Goal: Task Accomplishment & Management: Complete application form

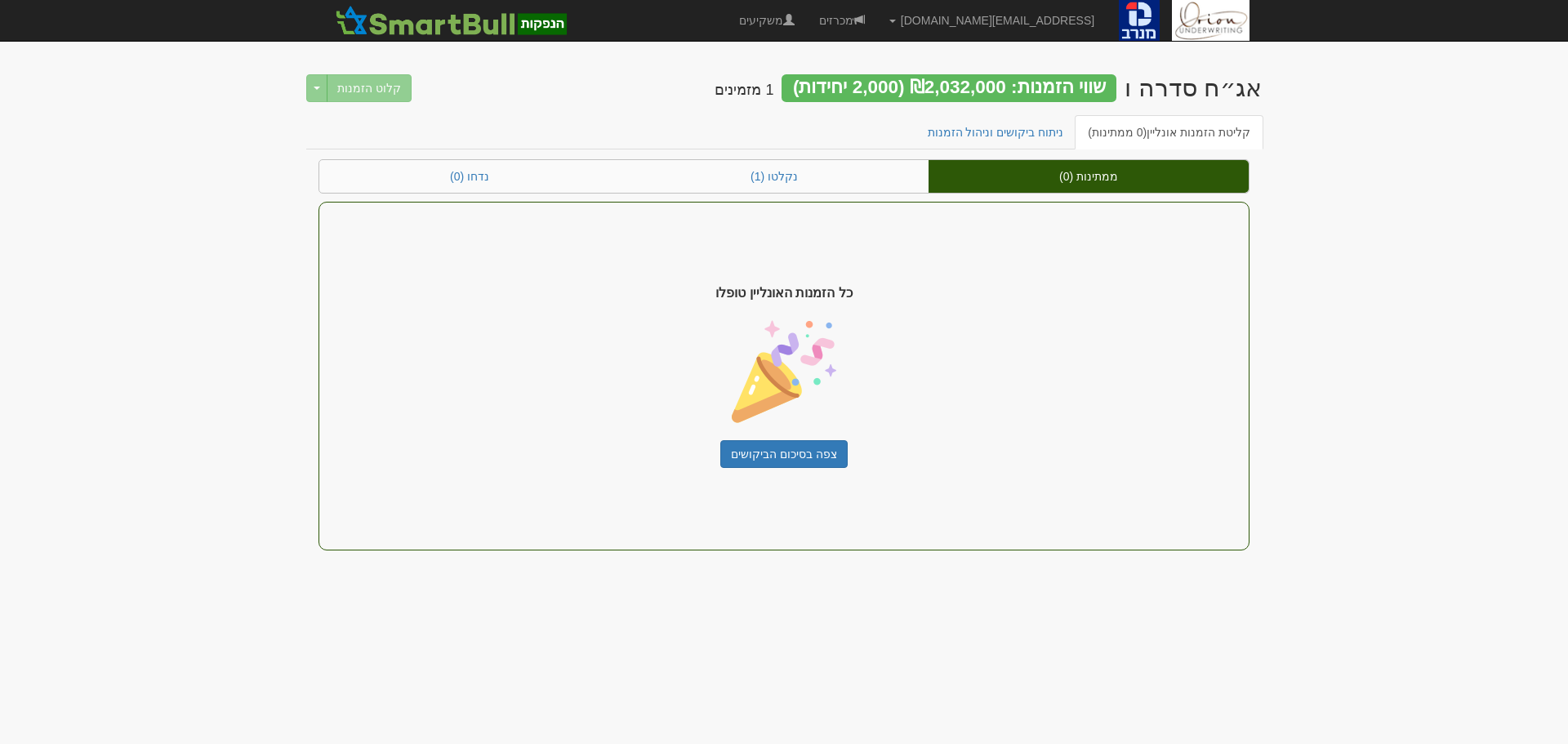
click at [1507, 371] on body "ori@orion-uw.com הגדרות חשבונות הנפקה תבניות הודעות קיבול" at bounding box center [784, 372] width 1568 height 744
click at [1453, 154] on body "[EMAIL_ADDRESS][DOMAIN_NAME] הגדרות חשבונות הנפקה תבניות הודעות קיבול" at bounding box center [784, 372] width 1568 height 744
click at [1444, 269] on body "ori@orion-uw.com הגדרות חשבונות הנפקה תבניות הודעות קיבול" at bounding box center [784, 372] width 1568 height 744
click at [1313, 305] on body "ori@orion-uw.com הגדרות חשבונות הנפקה תבניות הודעות קיבול" at bounding box center [784, 372] width 1568 height 744
click at [733, 685] on body "ori@orion-uw.com הגדרות חשבונות הנפקה תבניות הודעות קיבול" at bounding box center [784, 372] width 1568 height 744
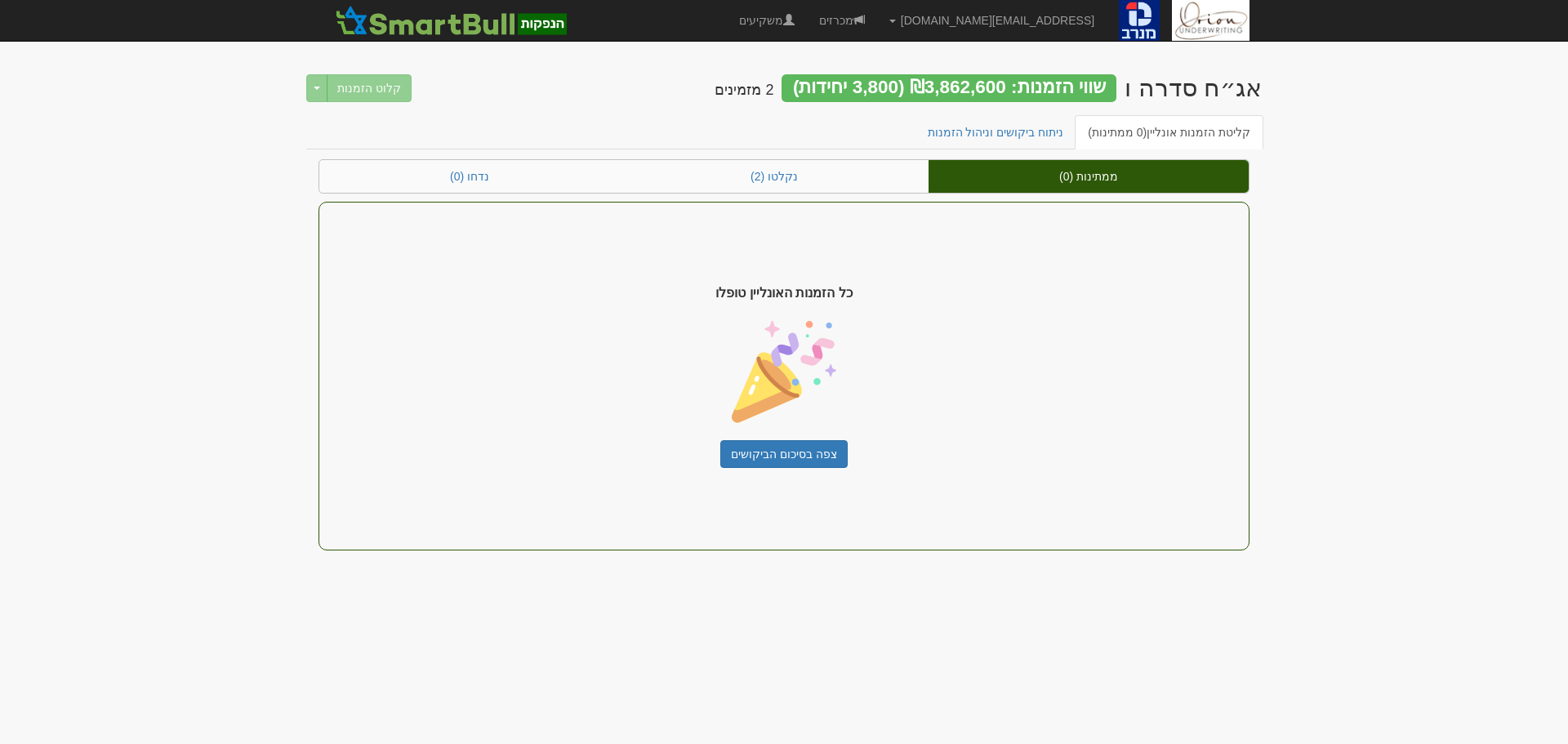
click at [270, 194] on body "[EMAIL_ADDRESS][DOMAIN_NAME] הגדרות חשבונות הנפקה תבניות הודעות קיבול" at bounding box center [784, 372] width 1568 height 744
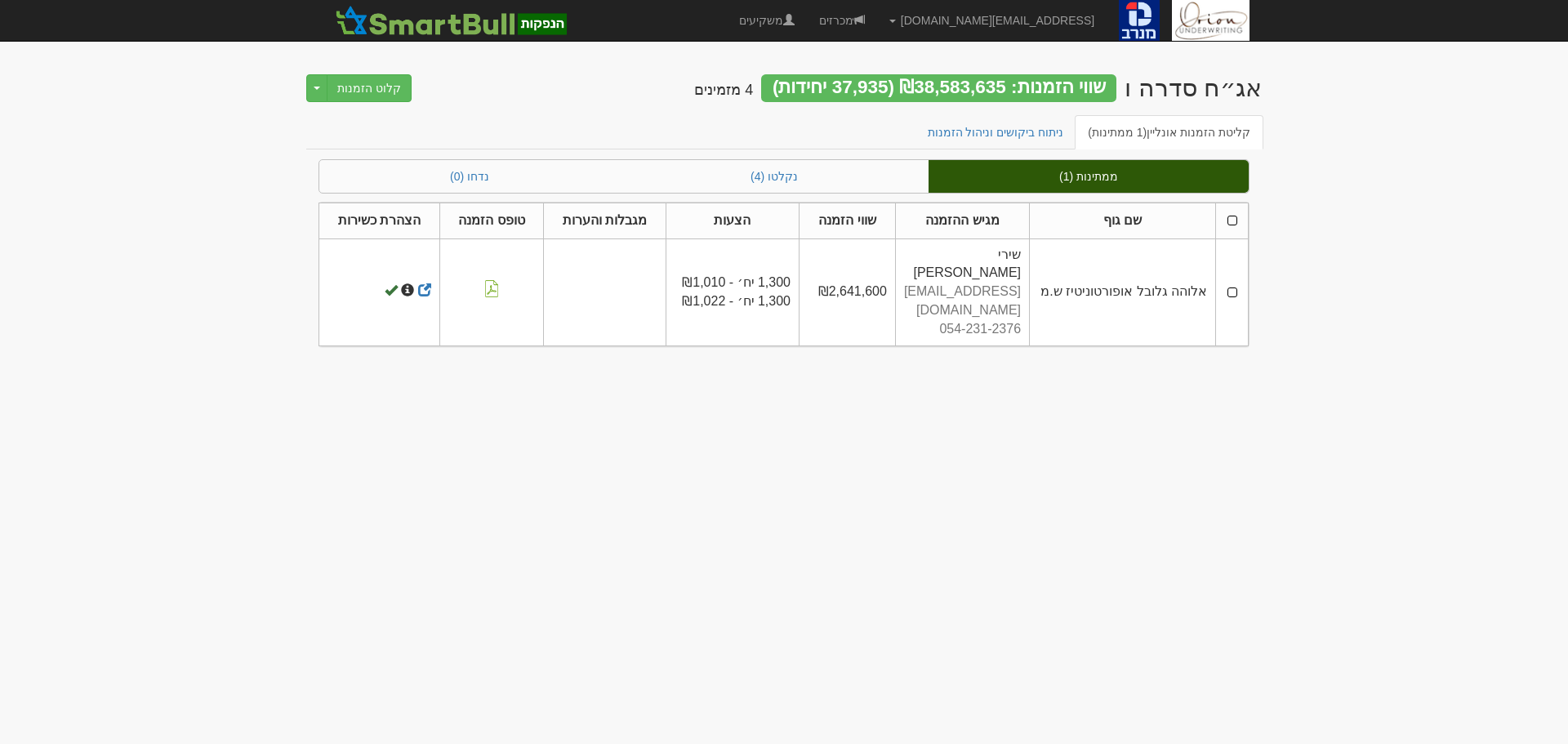
click at [1205, 636] on body "ori@orion-uw.com הגדרות חשבונות הנפקה תבניות הודעות קיבול" at bounding box center [784, 372] width 1568 height 744
